Goal: Transaction & Acquisition: Obtain resource

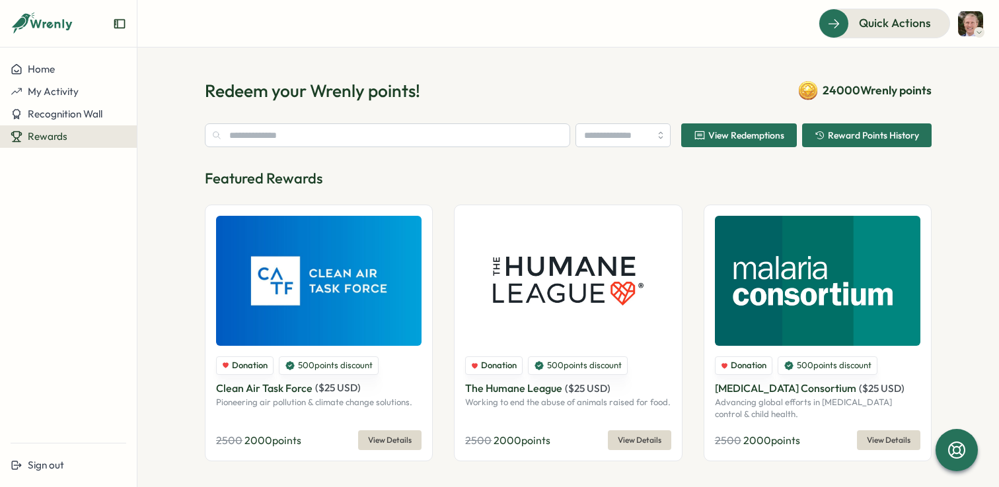
type input "**********"
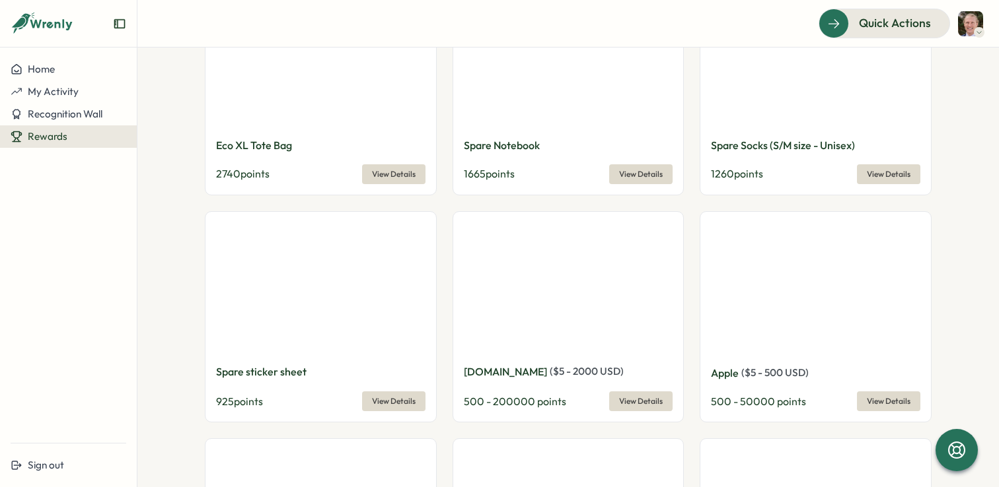
scroll to position [1049, 0]
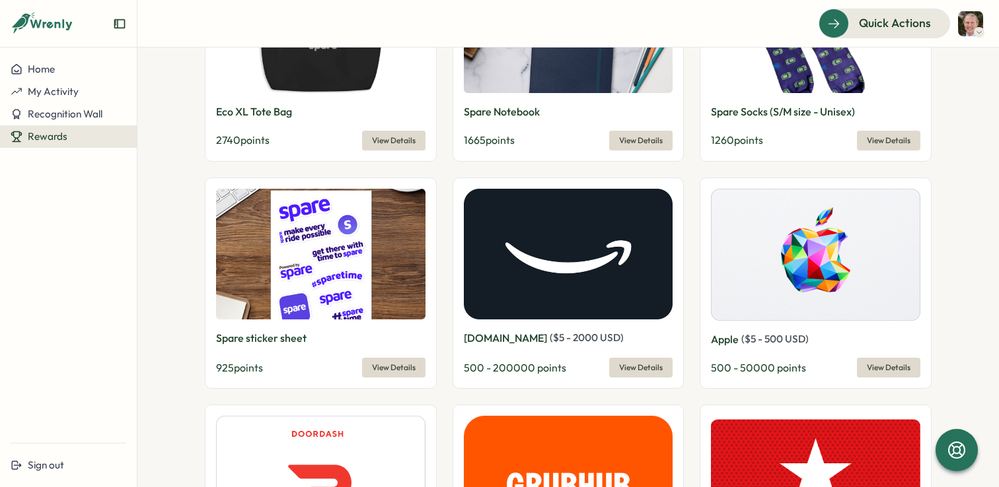
click at [644, 385] on div "[DOMAIN_NAME] ( $ 5 - 2000 USD ) 500 - 200000 points View Details" at bounding box center [568, 284] width 232 height 212
click at [644, 372] on span "View Details" at bounding box center [641, 368] width 44 height 18
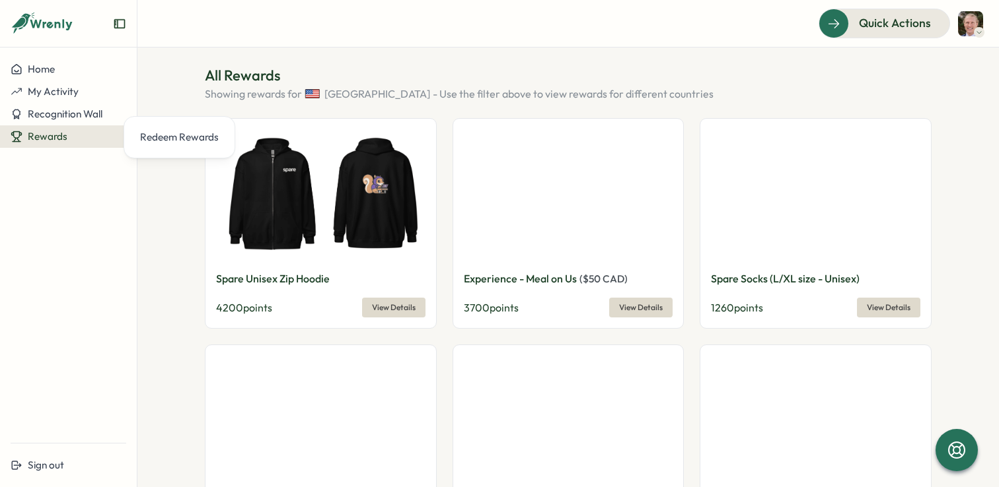
scroll to position [441, 0]
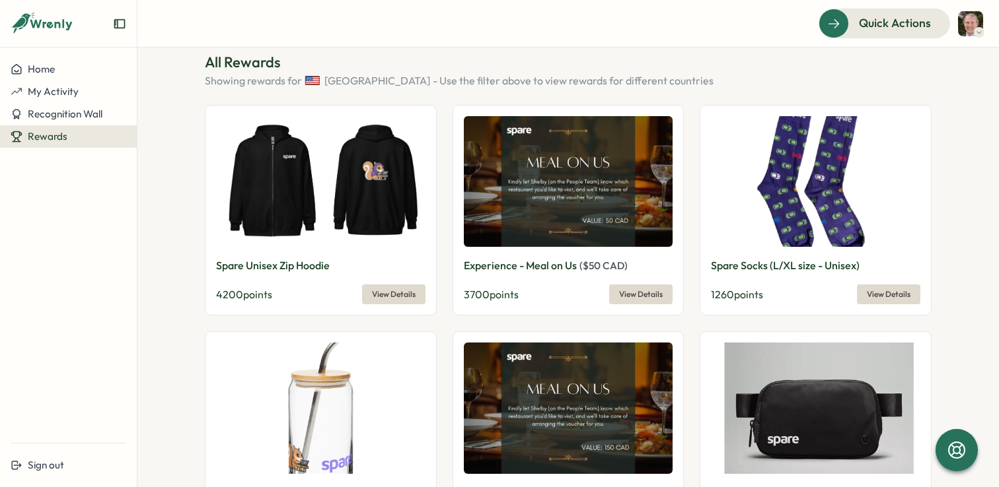
click at [295, 190] on img at bounding box center [320, 181] width 209 height 131
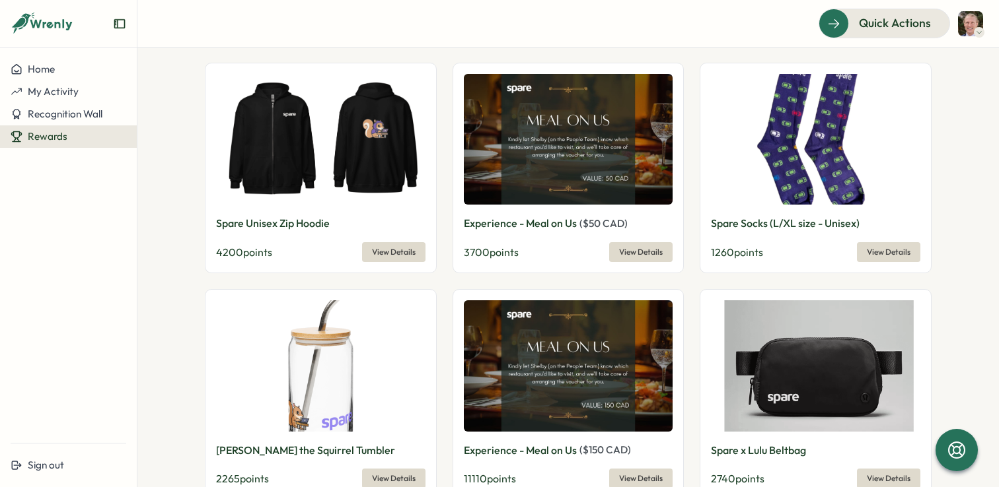
scroll to position [467, 0]
